Goal: Find specific page/section: Find specific page/section

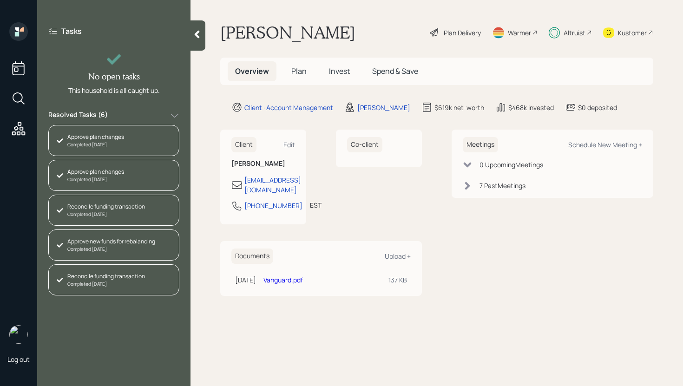
click at [202, 33] on div at bounding box center [197, 35] width 15 height 30
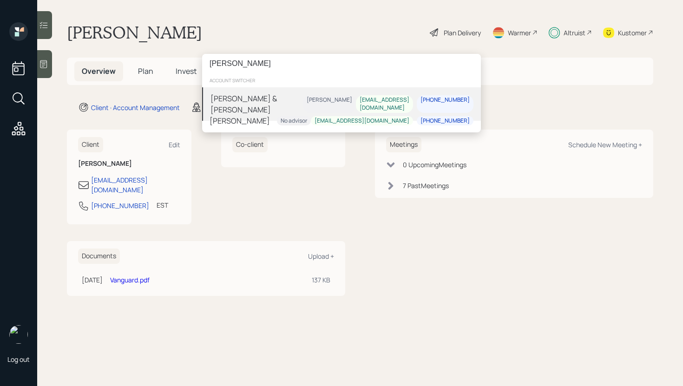
type input "[PERSON_NAME]"
click at [249, 103] on div "[PERSON_NAME] & [PERSON_NAME]" at bounding box center [256, 104] width 92 height 22
